Goal: Use online tool/utility

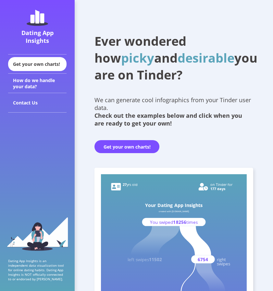
scroll to position [2046, 0]
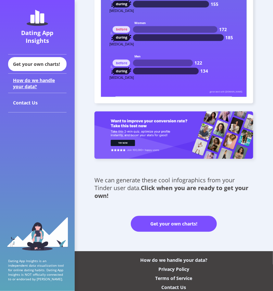
click at [34, 85] on div "How do we handle your data?" at bounding box center [37, 83] width 58 height 19
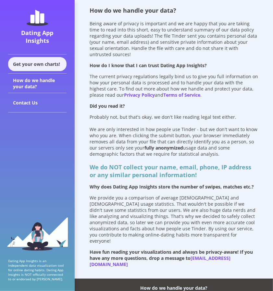
click at [29, 65] on div "Get your own charts!" at bounding box center [37, 64] width 58 height 14
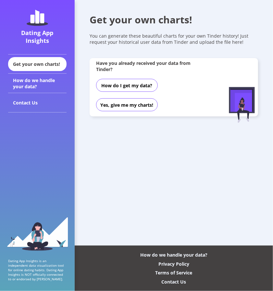
drag, startPoint x: 55, startPoint y: 66, endPoint x: 47, endPoint y: 74, distance: 10.3
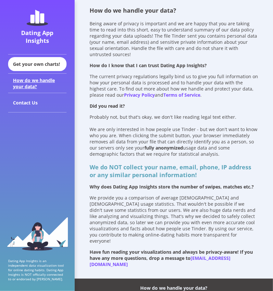
drag, startPoint x: 55, startPoint y: 78, endPoint x: 59, endPoint y: 80, distance: 4.7
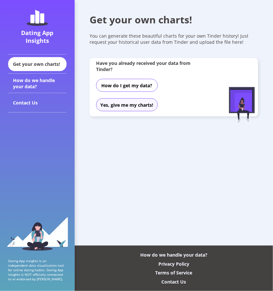
click at [123, 106] on button "Yes, give me my charts!" at bounding box center [127, 104] width 62 height 13
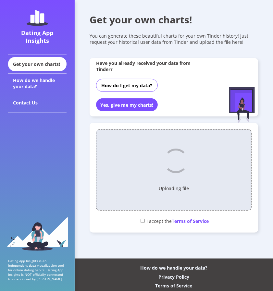
click at [144, 220] on div "I accept the Terms of Service" at bounding box center [174, 221] width 156 height 11
click at [144, 219] on input "checkbox" at bounding box center [143, 221] width 4 height 4
click at [141, 222] on input "checkbox" at bounding box center [143, 221] width 4 height 4
checkbox input "true"
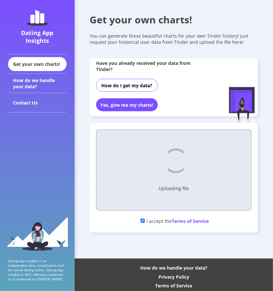
click at [108, 104] on button "Yes, give me my charts!" at bounding box center [127, 104] width 62 height 13
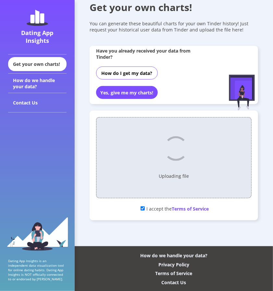
click at [132, 103] on div "Have you already received your data from Tinder? How do I get my data? Yes, giv…" at bounding box center [174, 75] width 169 height 58
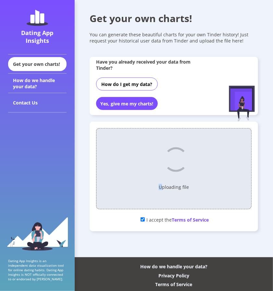
click at [161, 187] on div "Uploading file" at bounding box center [174, 167] width 148 height 71
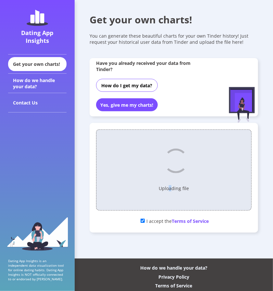
drag, startPoint x: 169, startPoint y: 192, endPoint x: 175, endPoint y: 191, distance: 5.9
click at [173, 191] on div "Uploading file" at bounding box center [174, 168] width 148 height 71
click at [175, 190] on p "Uploading file" at bounding box center [174, 188] width 30 height 6
click at [177, 158] on div at bounding box center [174, 159] width 26 height 26
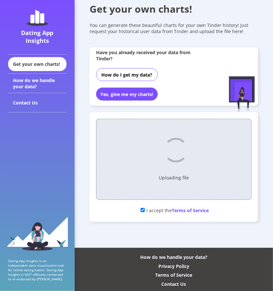
scroll to position [12, 0]
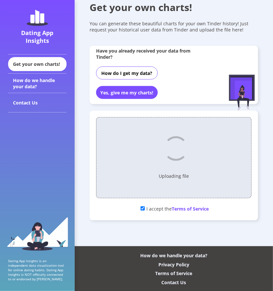
click at [125, 95] on button "Yes, give me my charts!" at bounding box center [127, 92] width 62 height 13
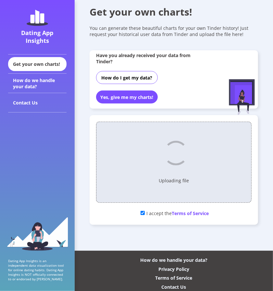
scroll to position [0, 0]
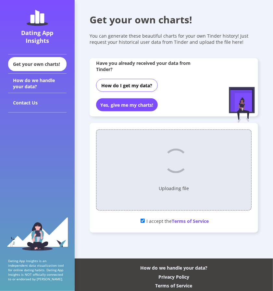
click at [162, 174] on div "Uploading file" at bounding box center [174, 168] width 148 height 71
click at [172, 176] on div "Uploading file" at bounding box center [174, 168] width 148 height 71
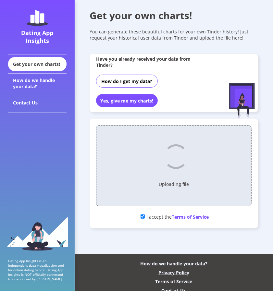
scroll to position [12, 0]
